Goal: Task Accomplishment & Management: Use online tool/utility

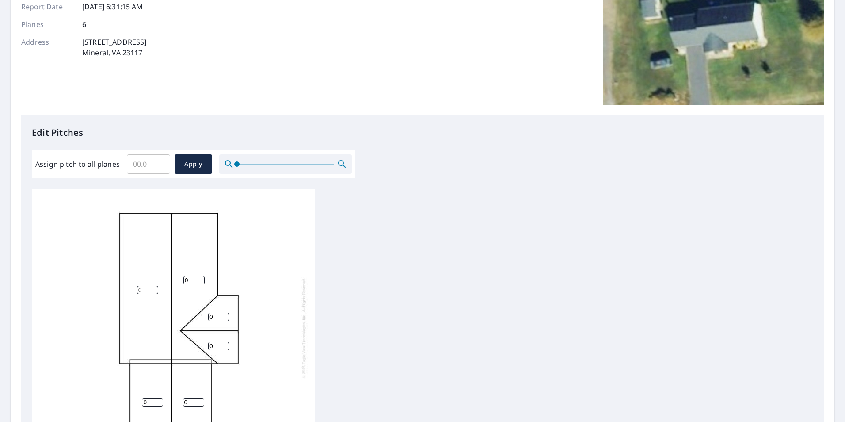
scroll to position [278, 0]
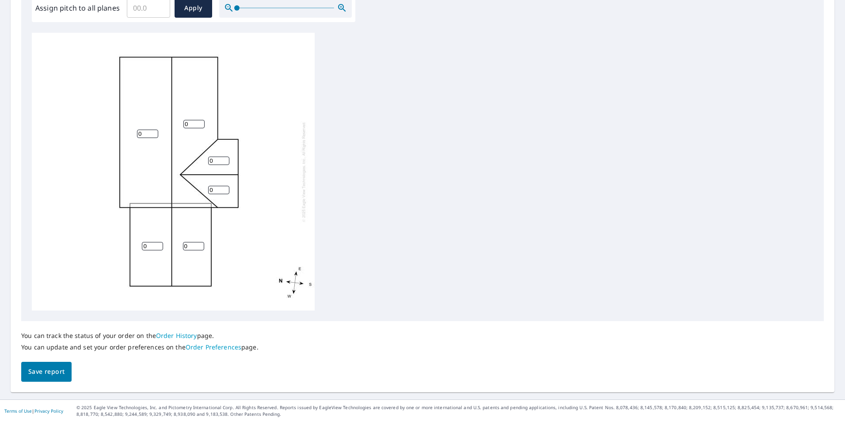
click at [149, 249] on input "0" at bounding box center [152, 246] width 21 height 8
type input "4"
click at [195, 242] on input "0" at bounding box center [193, 246] width 21 height 8
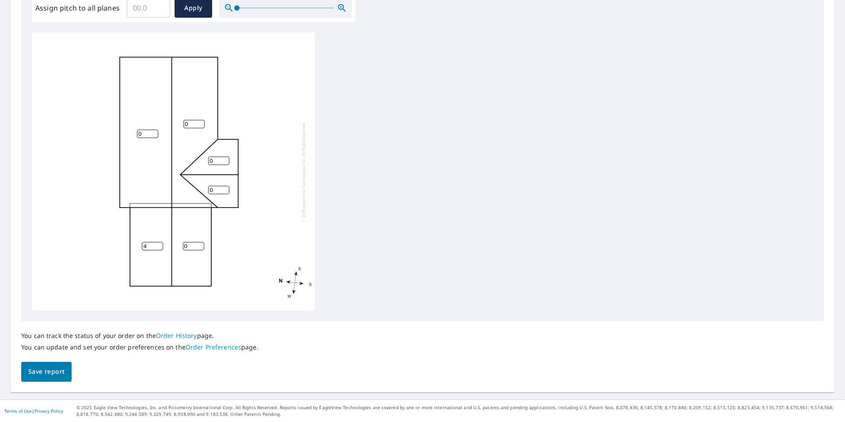
click at [195, 242] on input "0" at bounding box center [193, 246] width 21 height 8
type input "4"
click at [153, 135] on input "0" at bounding box center [147, 133] width 21 height 8
click at [148, 135] on input "0" at bounding box center [147, 133] width 21 height 8
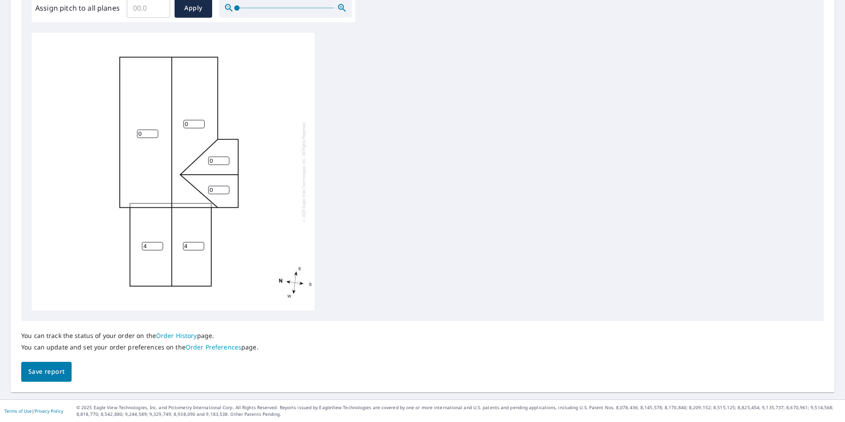
click at [148, 135] on input "0" at bounding box center [147, 133] width 21 height 8
type input "6"
click at [186, 125] on input "0" at bounding box center [193, 124] width 21 height 8
type input "6"
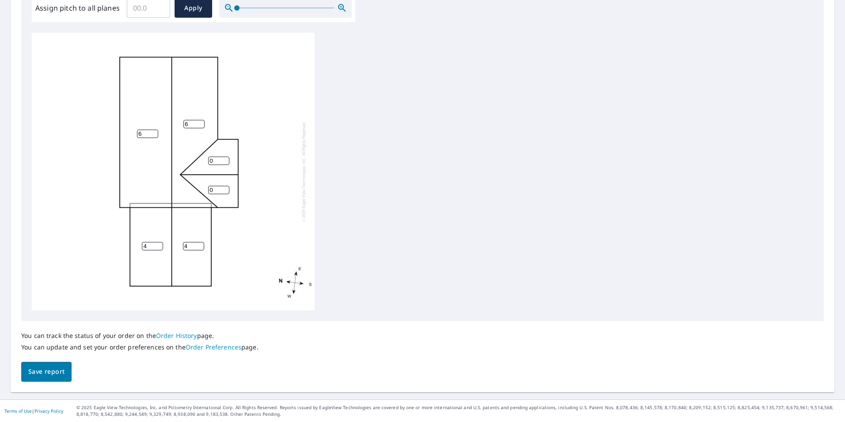
click at [216, 162] on input "0" at bounding box center [218, 160] width 21 height 8
type input "6"
click at [215, 188] on input "0" at bounding box center [218, 190] width 21 height 8
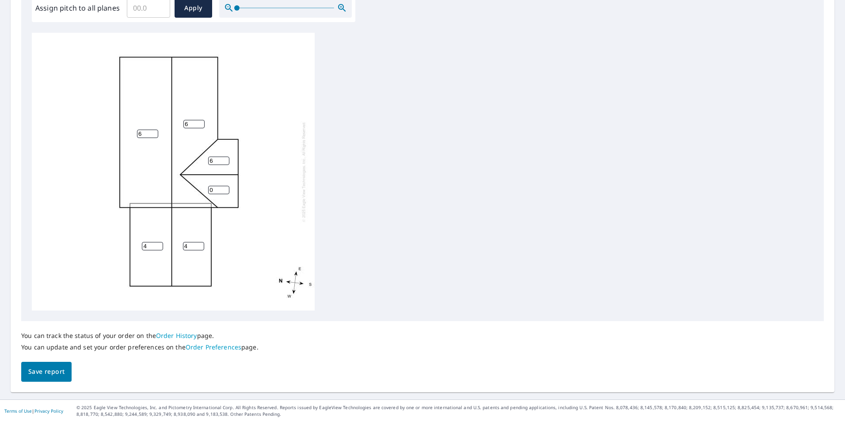
click at [215, 188] on input "0" at bounding box center [218, 190] width 21 height 8
click at [215, 188] on input "6" at bounding box center [218, 190] width 21 height 8
type input "6"
click at [338, 198] on div "6 6 4 4 6 6" at bounding box center [422, 172] width 781 height 278
click at [22, 377] on button "Save report" at bounding box center [46, 371] width 50 height 20
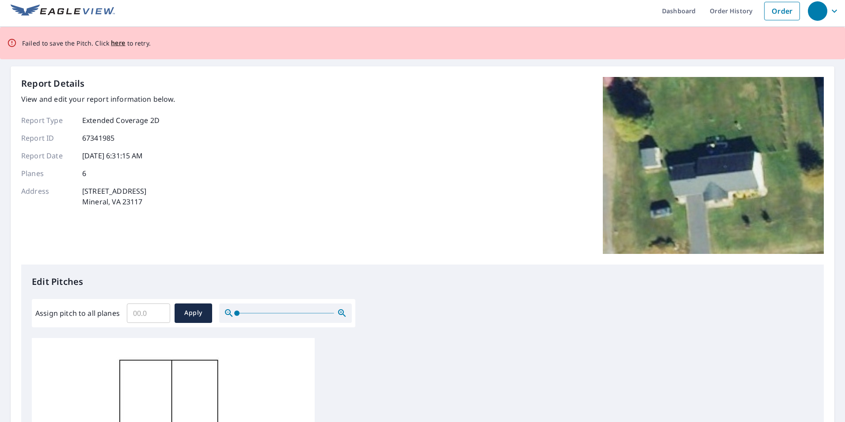
scroll to position [0, 0]
